Goal: Check status

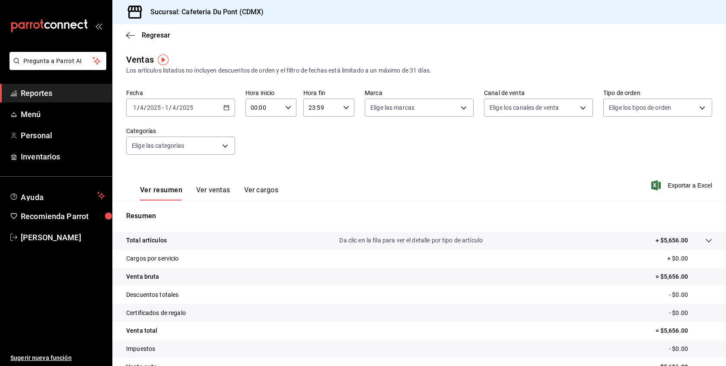
click at [196, 192] on button "Ver ventas" at bounding box center [213, 193] width 34 height 15
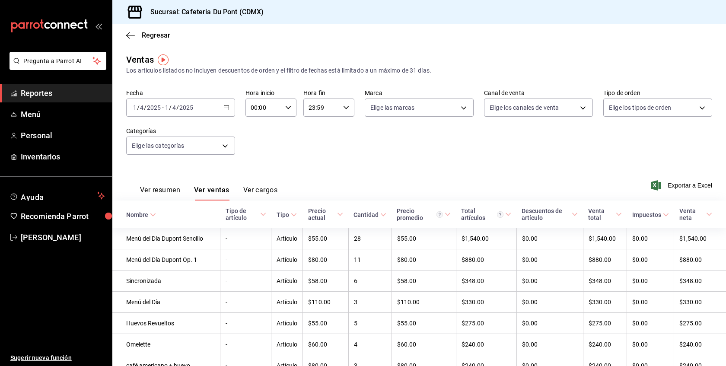
click at [165, 112] on div "[DATE] [DATE] - [DATE] [DATE]" at bounding box center [180, 108] width 109 height 18
click at [154, 133] on span "Hoy" at bounding box center [167, 133] width 67 height 9
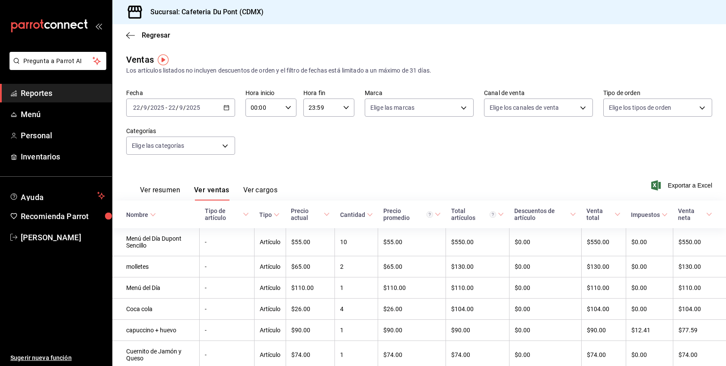
click at [180, 190] on button "Ver resumen" at bounding box center [160, 193] width 40 height 15
